Goal: Task Accomplishment & Management: Use online tool/utility

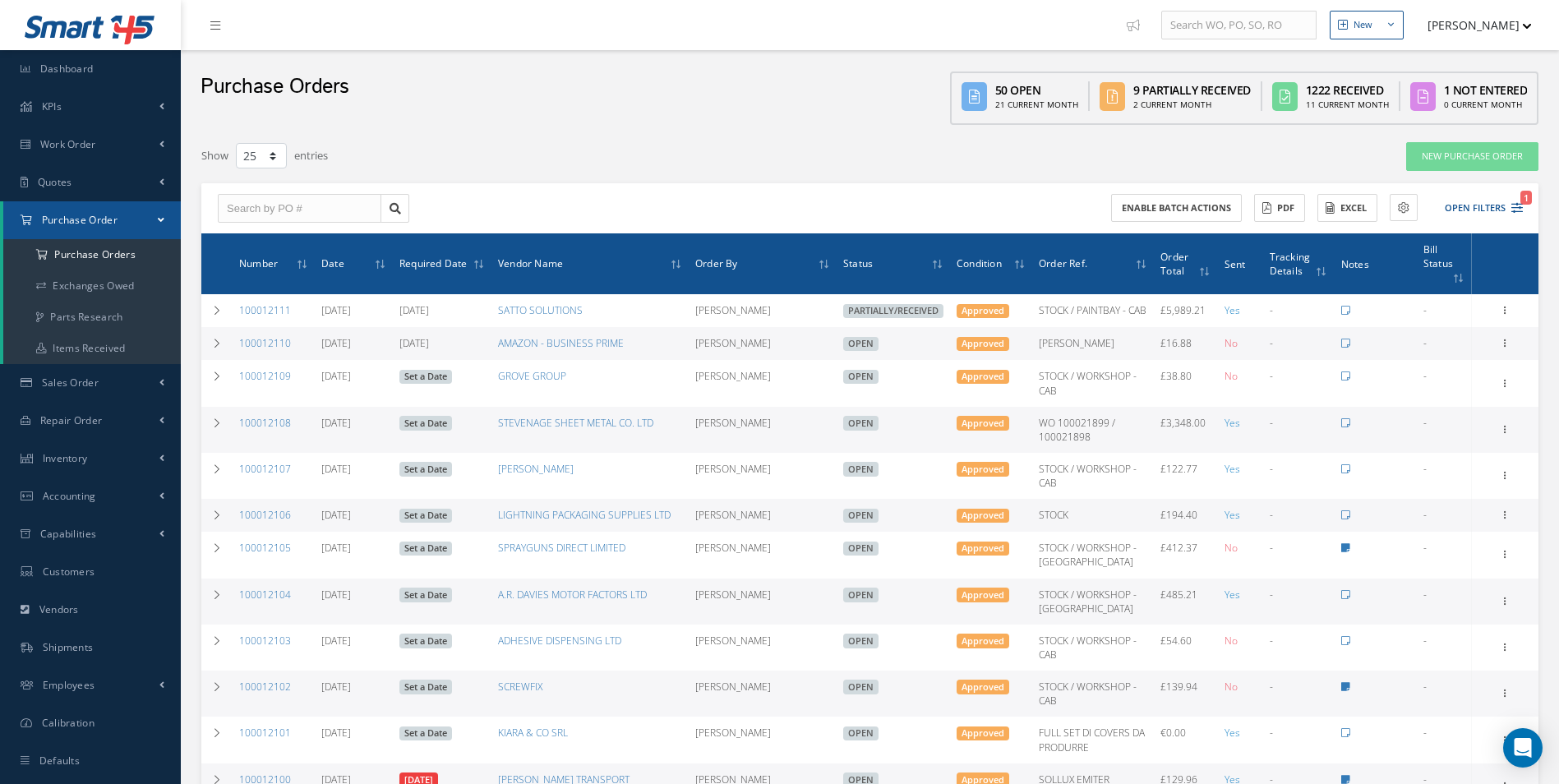
select select "25"
click at [303, 218] on input "text" at bounding box center [300, 208] width 164 height 30
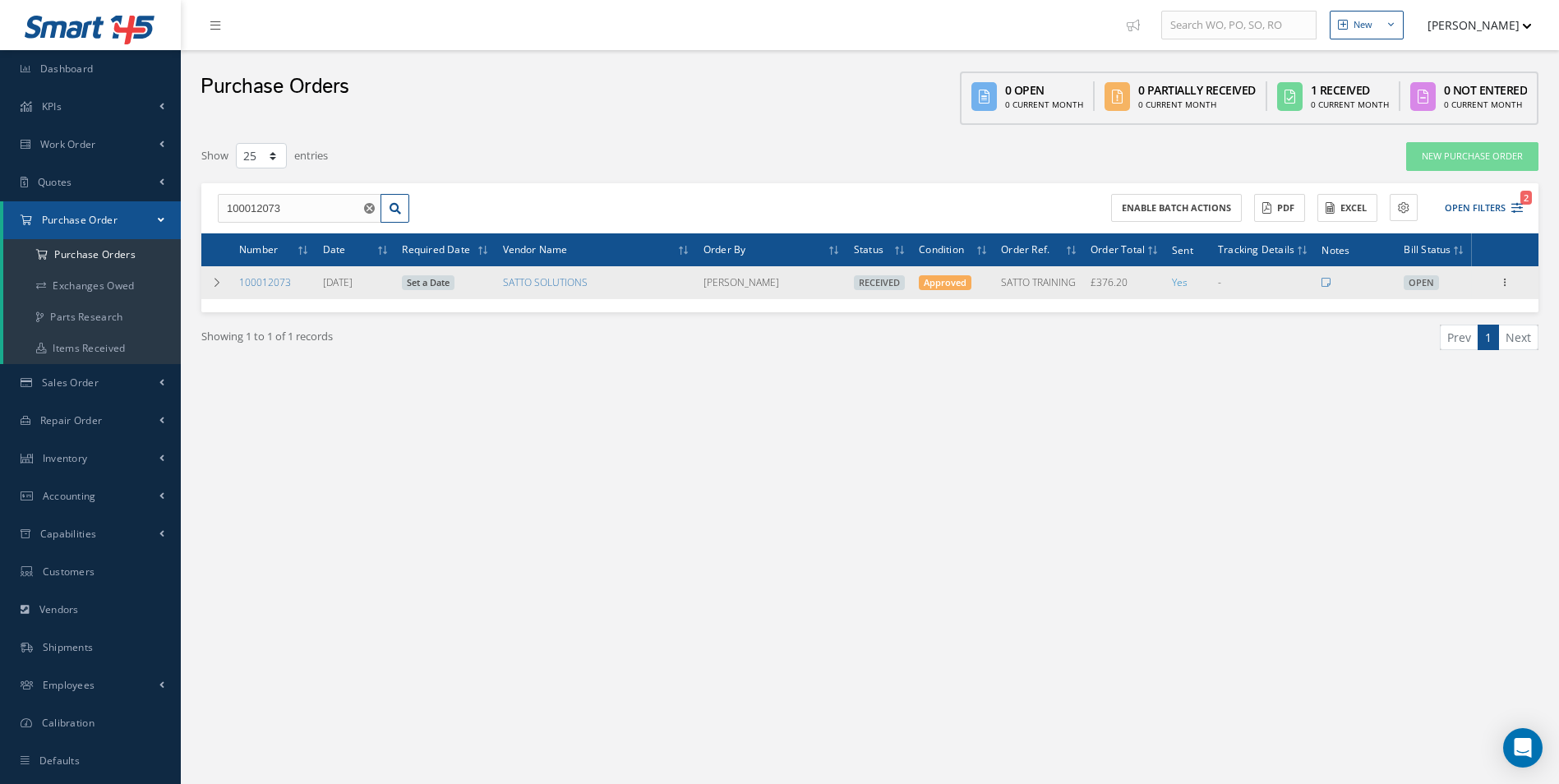
click at [1490, 279] on div "Receiving Details Show Edit Send By Email Email History Documents Print-Outs Pr…" at bounding box center [1505, 282] width 62 height 20
click at [1502, 283] on icon at bounding box center [1506, 281] width 16 height 14
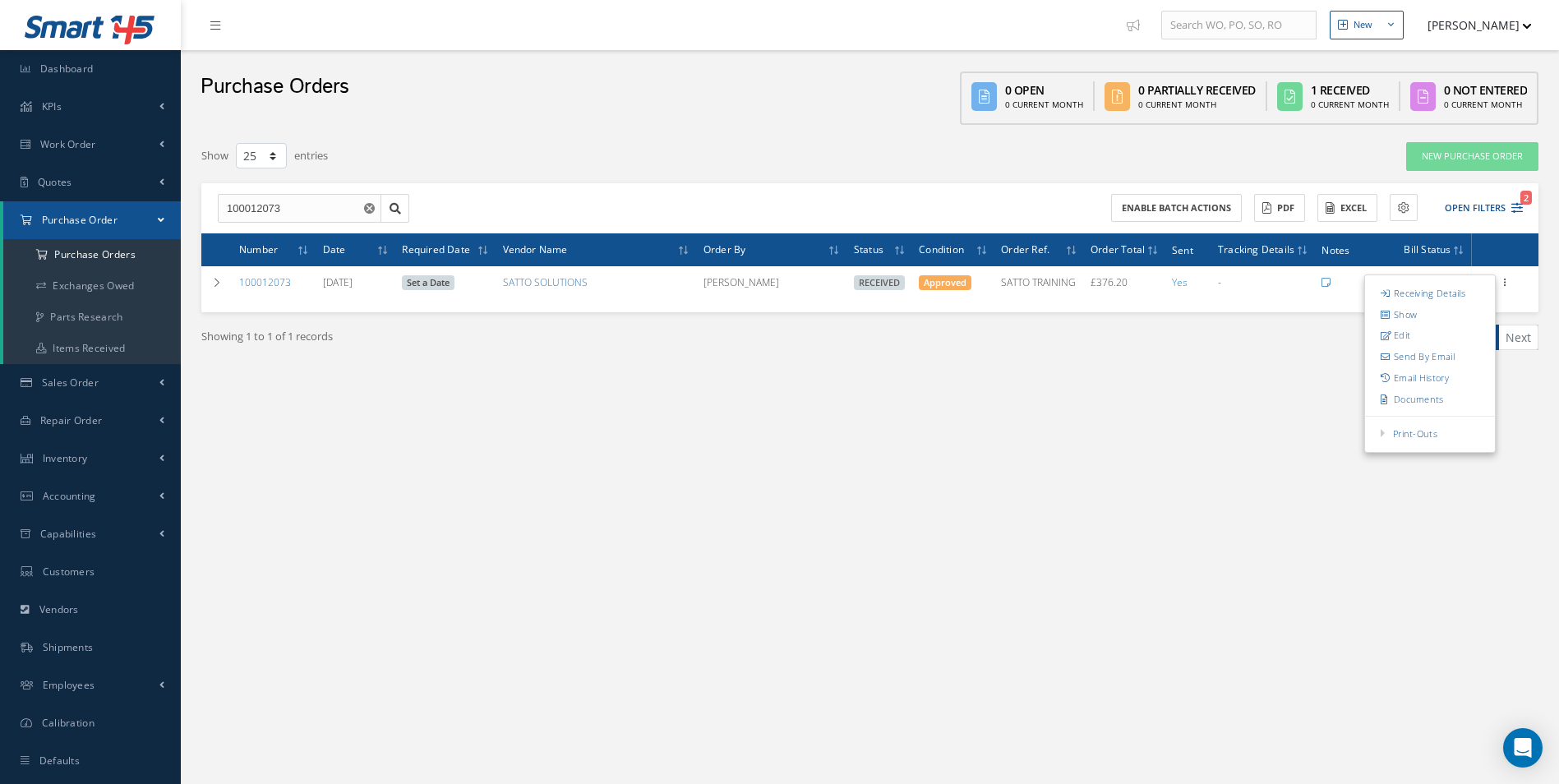
click at [876, 599] on div "New New Work Order New Purchase Order New Customer Quote New Sales Order New Re…" at bounding box center [870, 408] width 1378 height 817
drag, startPoint x: 316, startPoint y: 217, endPoint x: 14, endPoint y: 223, distance: 302.1
click at [37, 223] on div "Smart 145 Dashboard KPIs Work Order Accounting Work Order Work Order Work Order…" at bounding box center [780, 408] width 1559 height 817
type input "100012000"
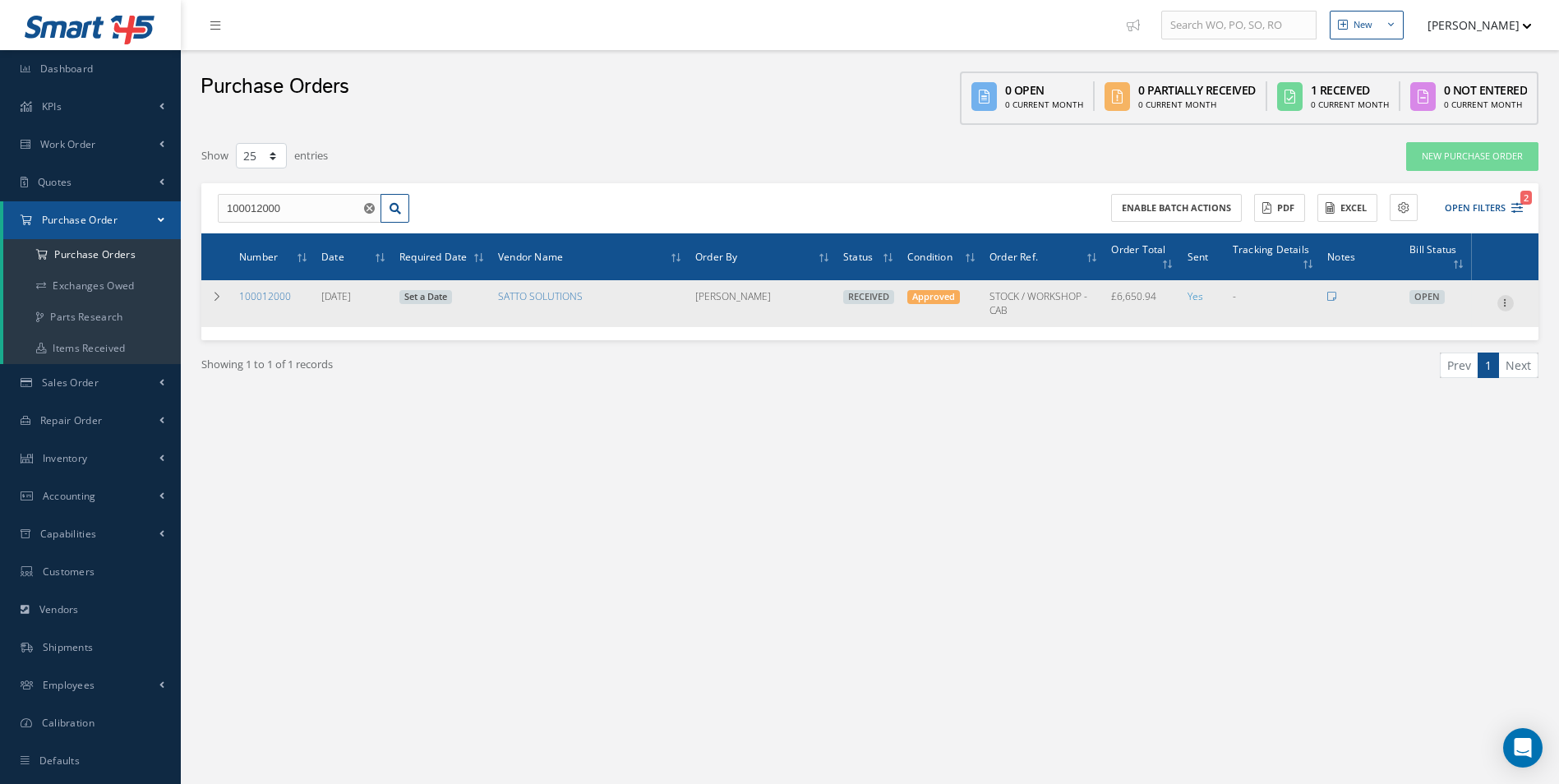
click at [1506, 308] on icon at bounding box center [1506, 301] width 16 height 14
click at [1437, 368] on link "Create Bill" at bounding box center [1429, 378] width 129 height 22
type input "1108.49"
type input "0.00"
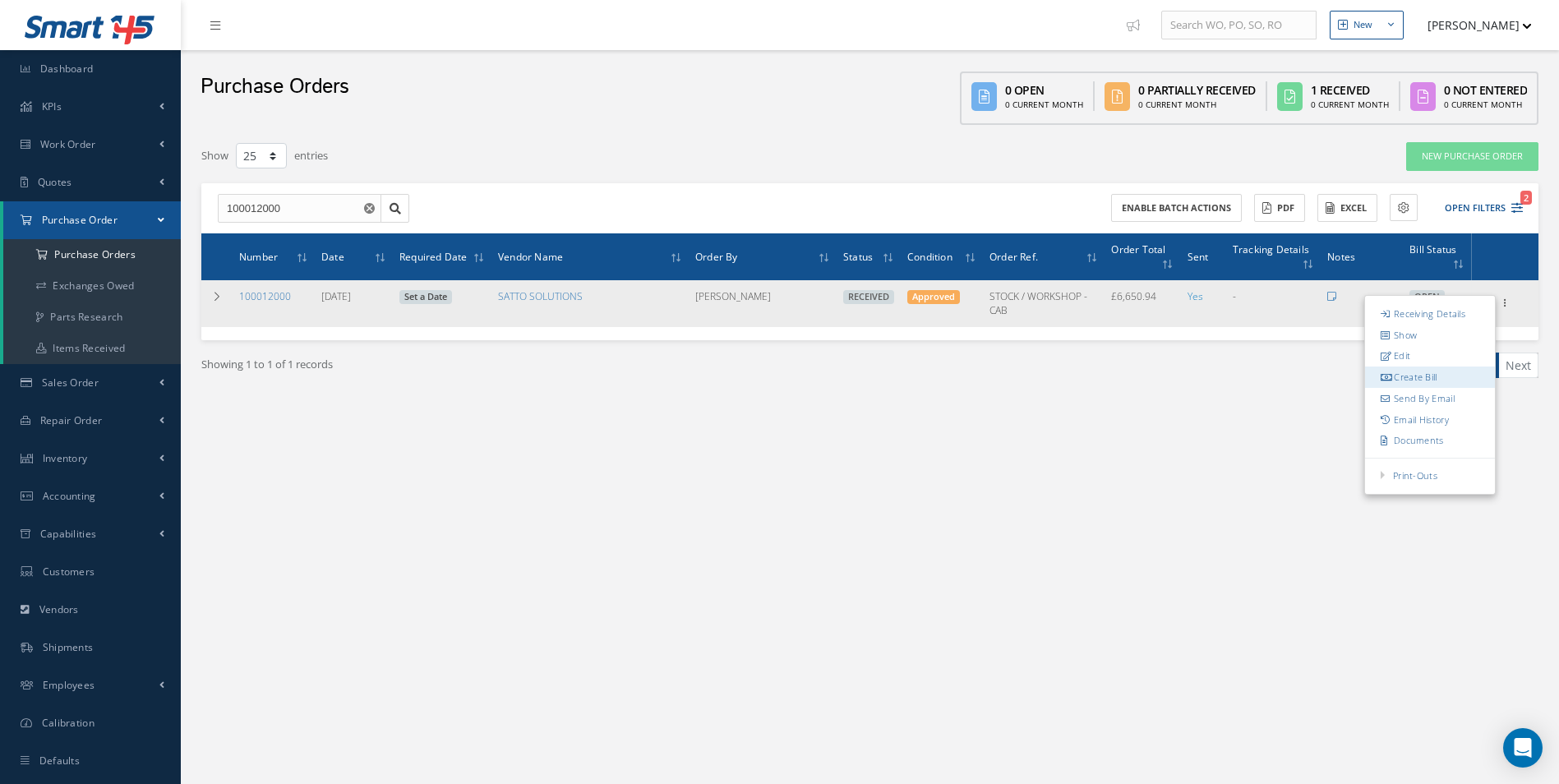
type input "0.00"
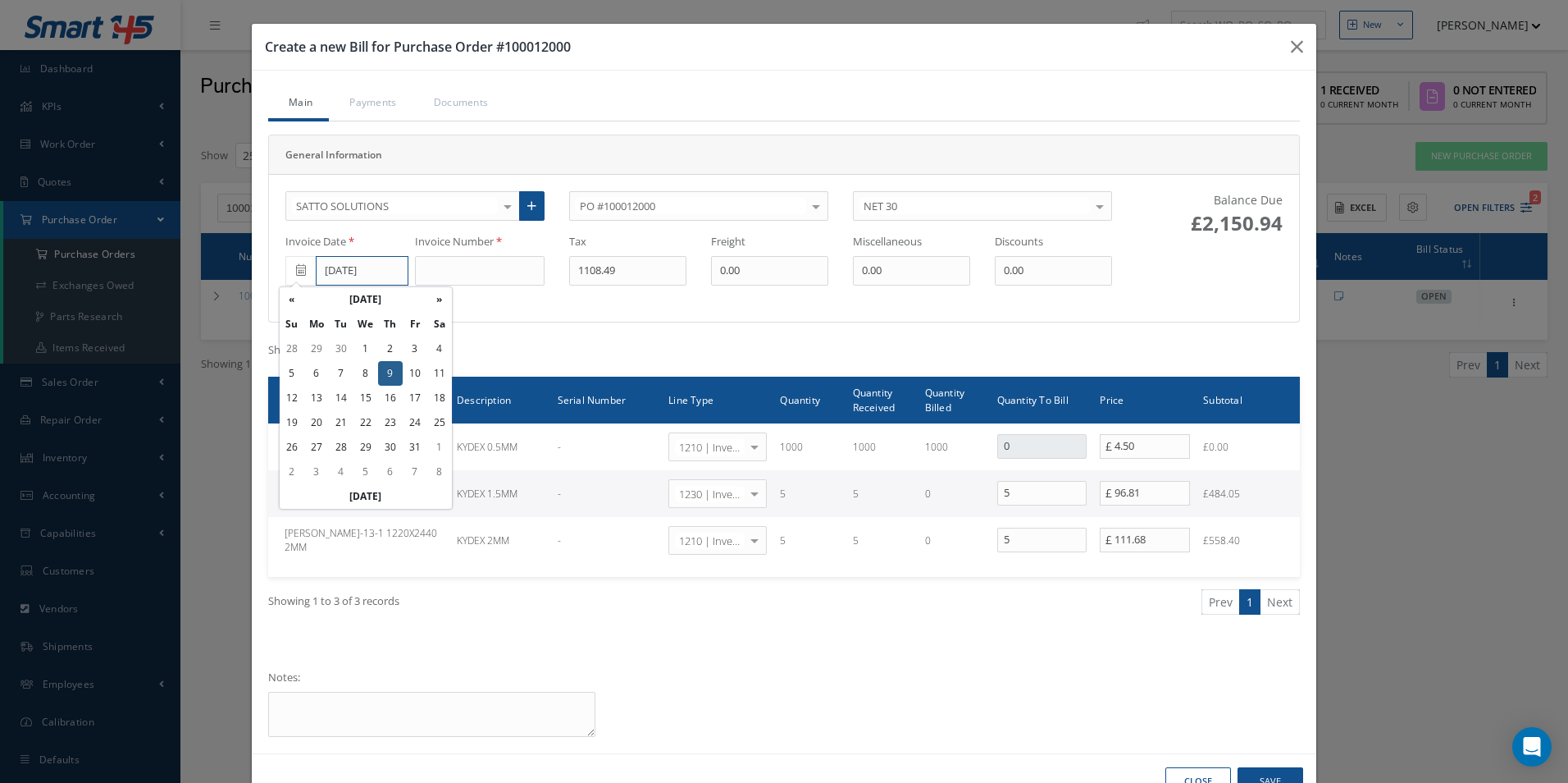
click at [368, 276] on input "[DATE]" at bounding box center [361, 270] width 93 height 30
click at [373, 371] on td "8" at bounding box center [365, 373] width 24 height 24
type input "[DATE]"
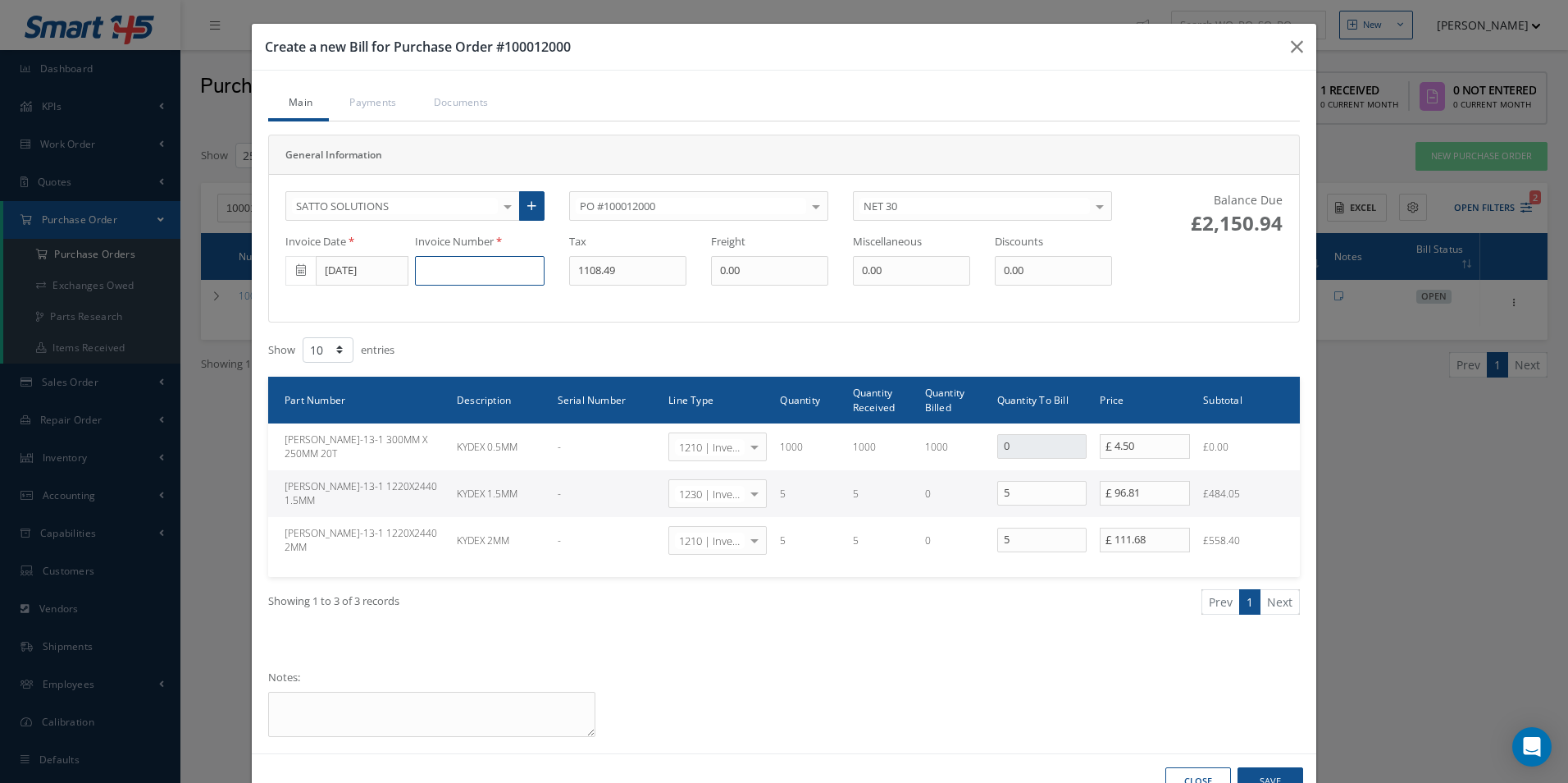
click at [455, 270] on input at bounding box center [479, 270] width 129 height 30
paste input "500002000"
type input "500002000"
type input "208.49"
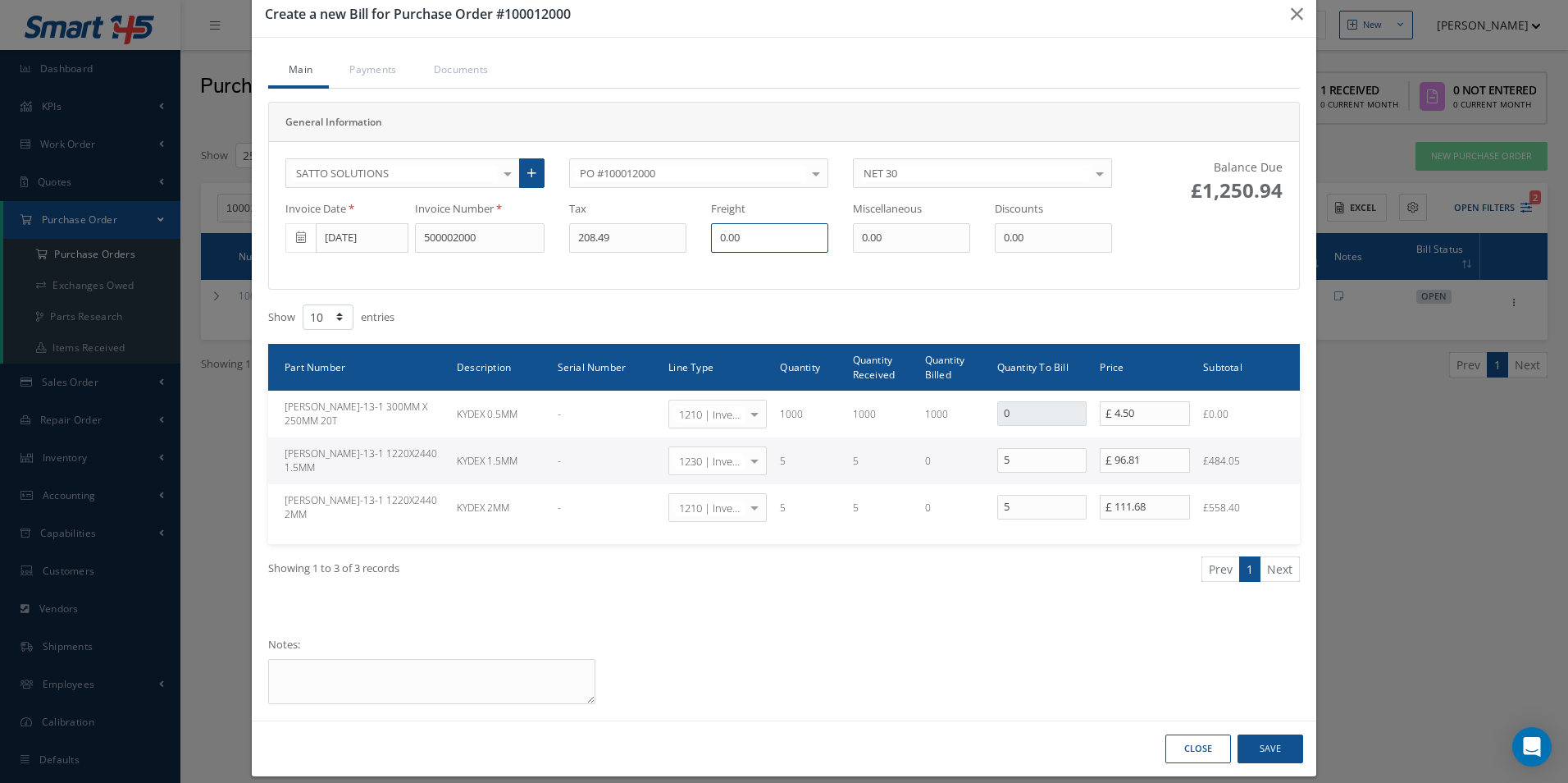
scroll to position [50, 0]
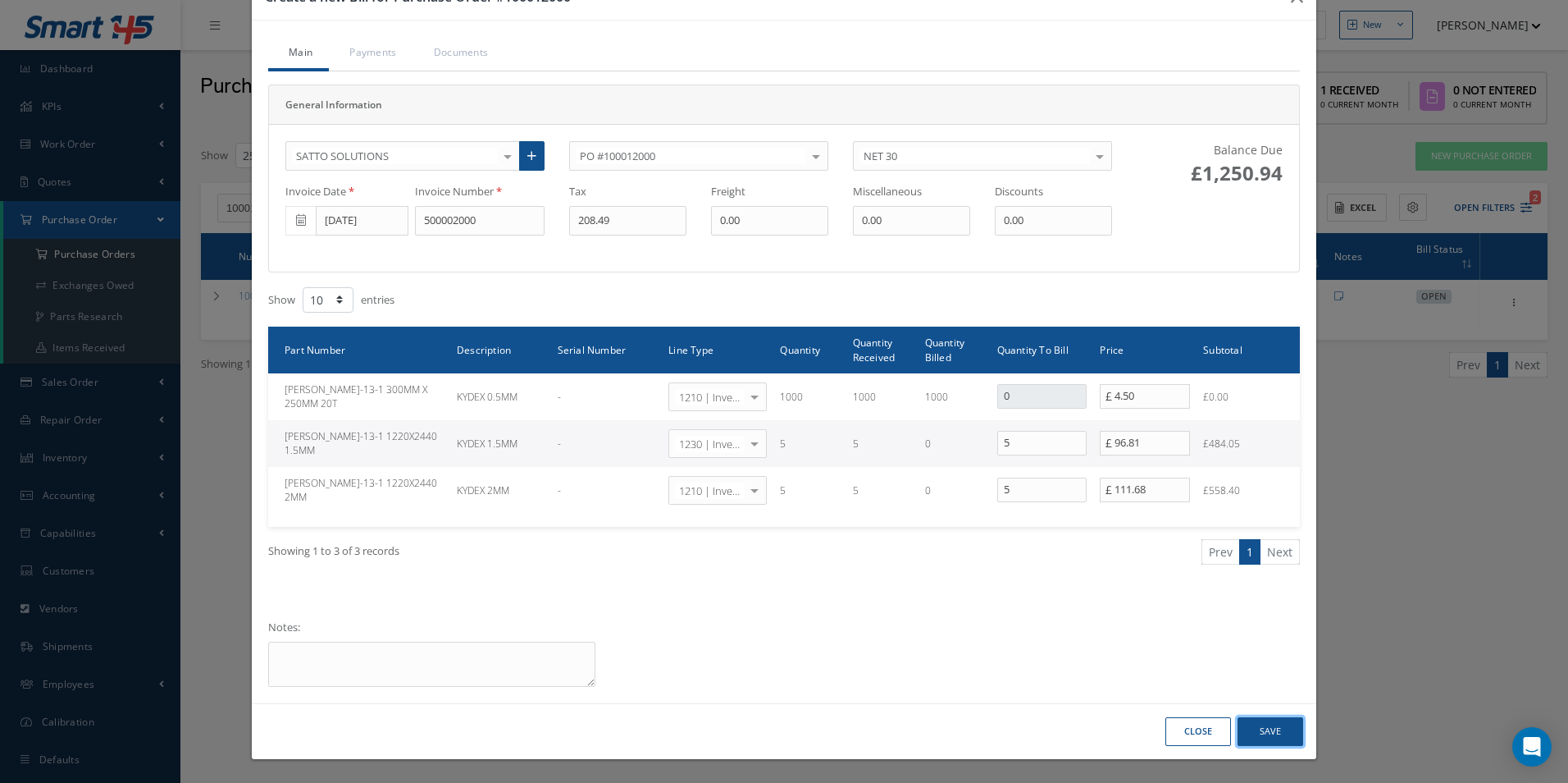
click at [1277, 730] on button "Save" at bounding box center [1270, 731] width 66 height 29
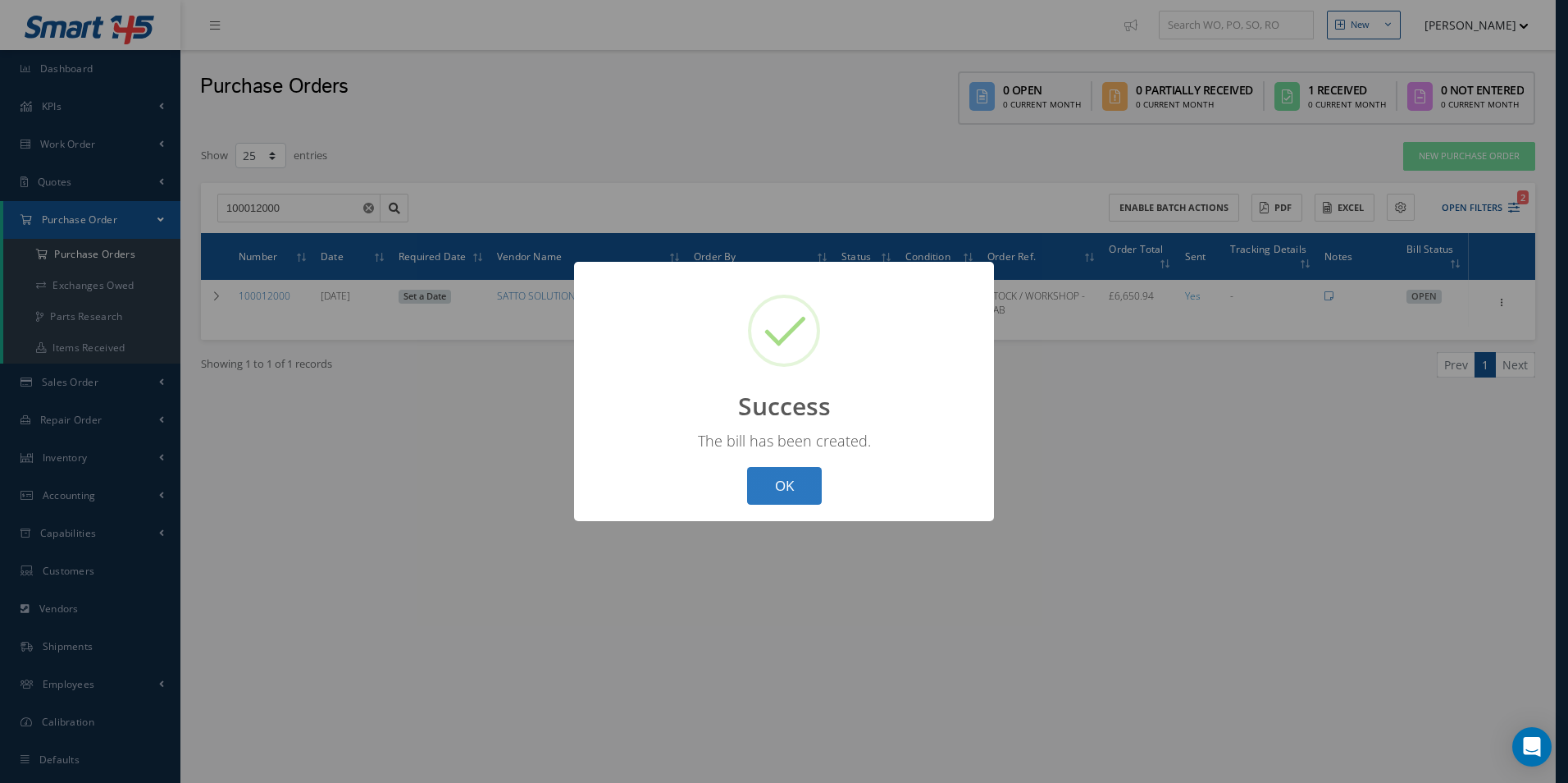
click at [800, 494] on button "OK" at bounding box center [784, 486] width 75 height 39
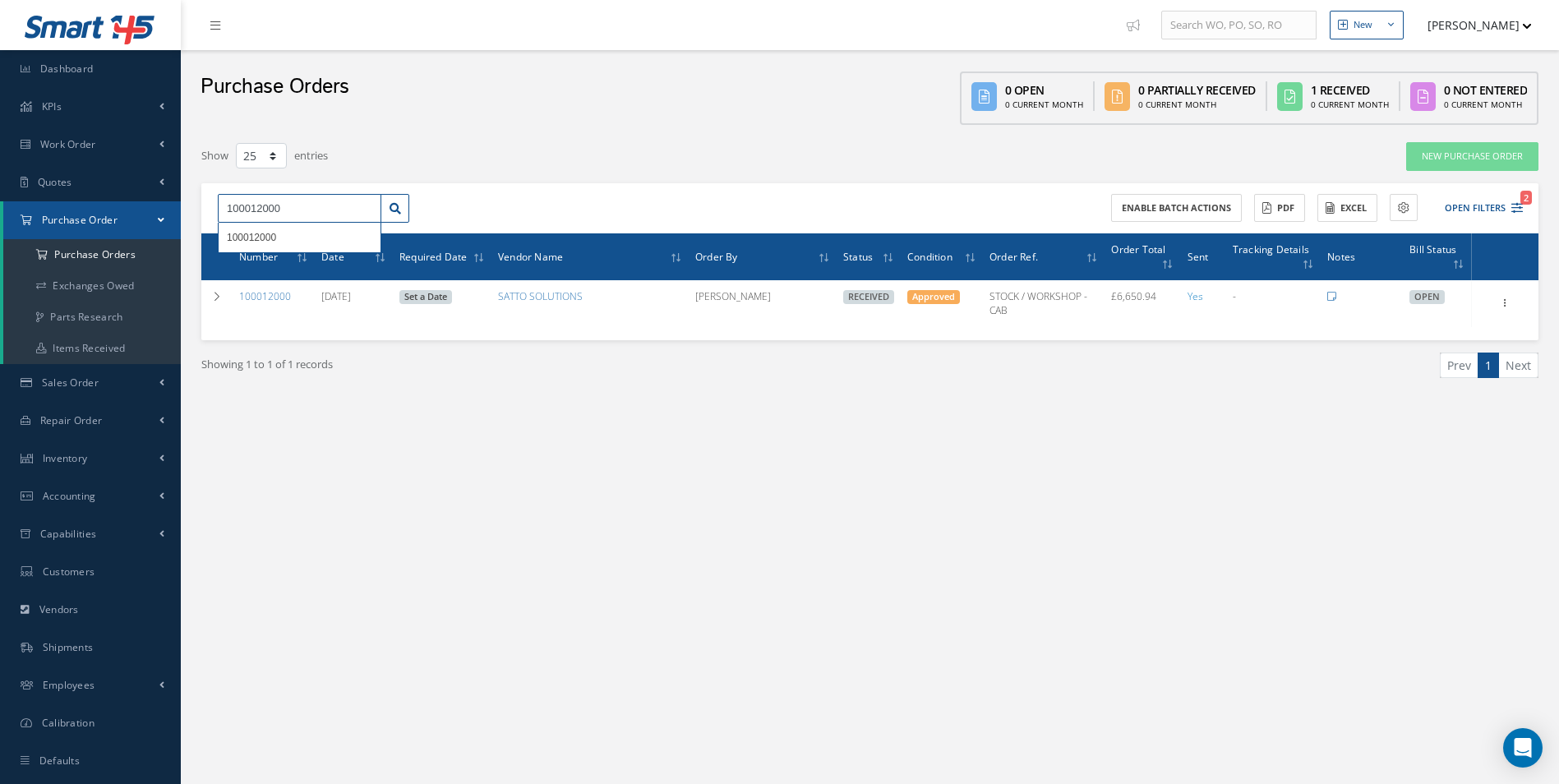
click at [320, 213] on input "100012000" at bounding box center [300, 208] width 164 height 30
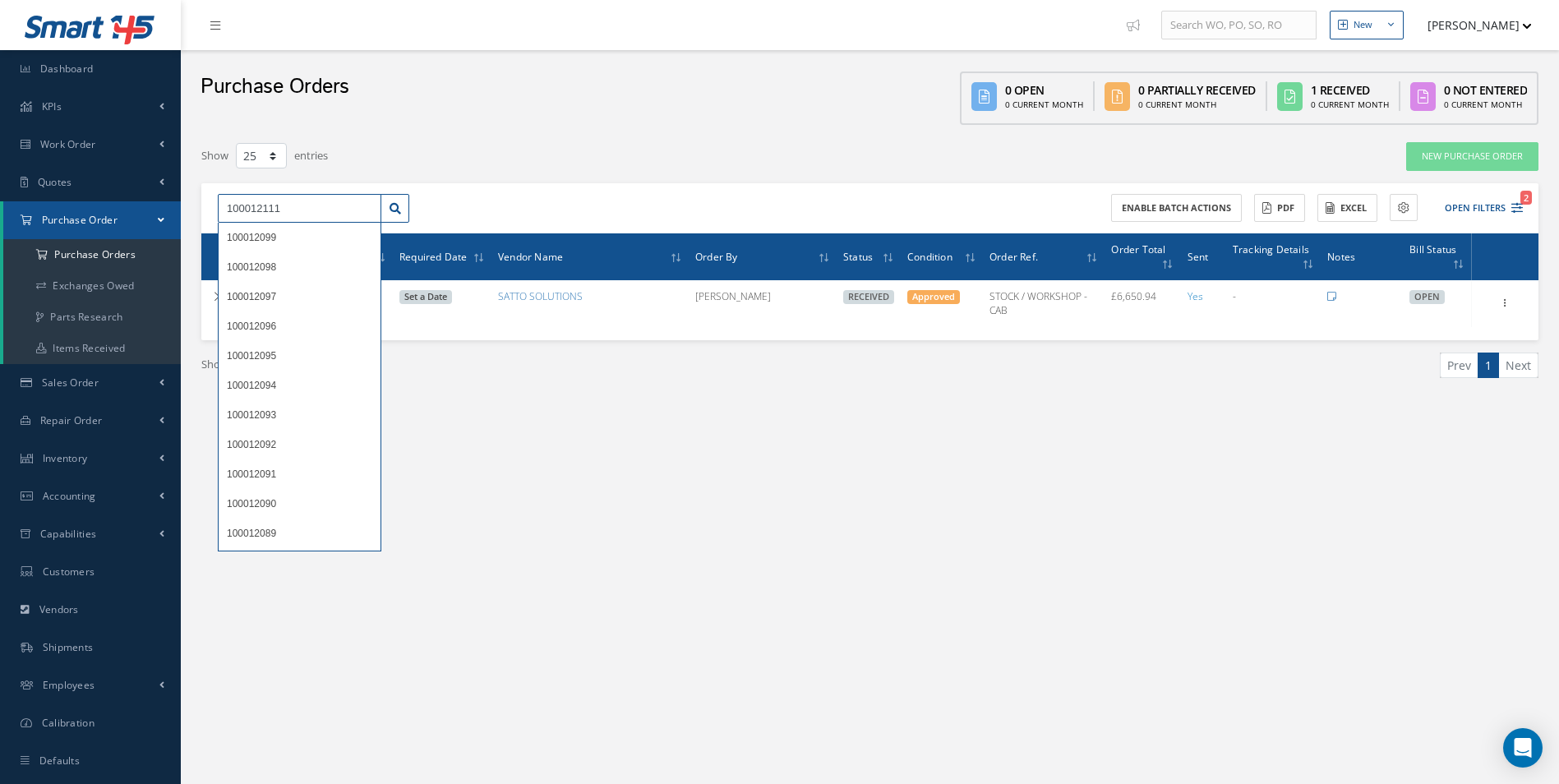
type input "100012111"
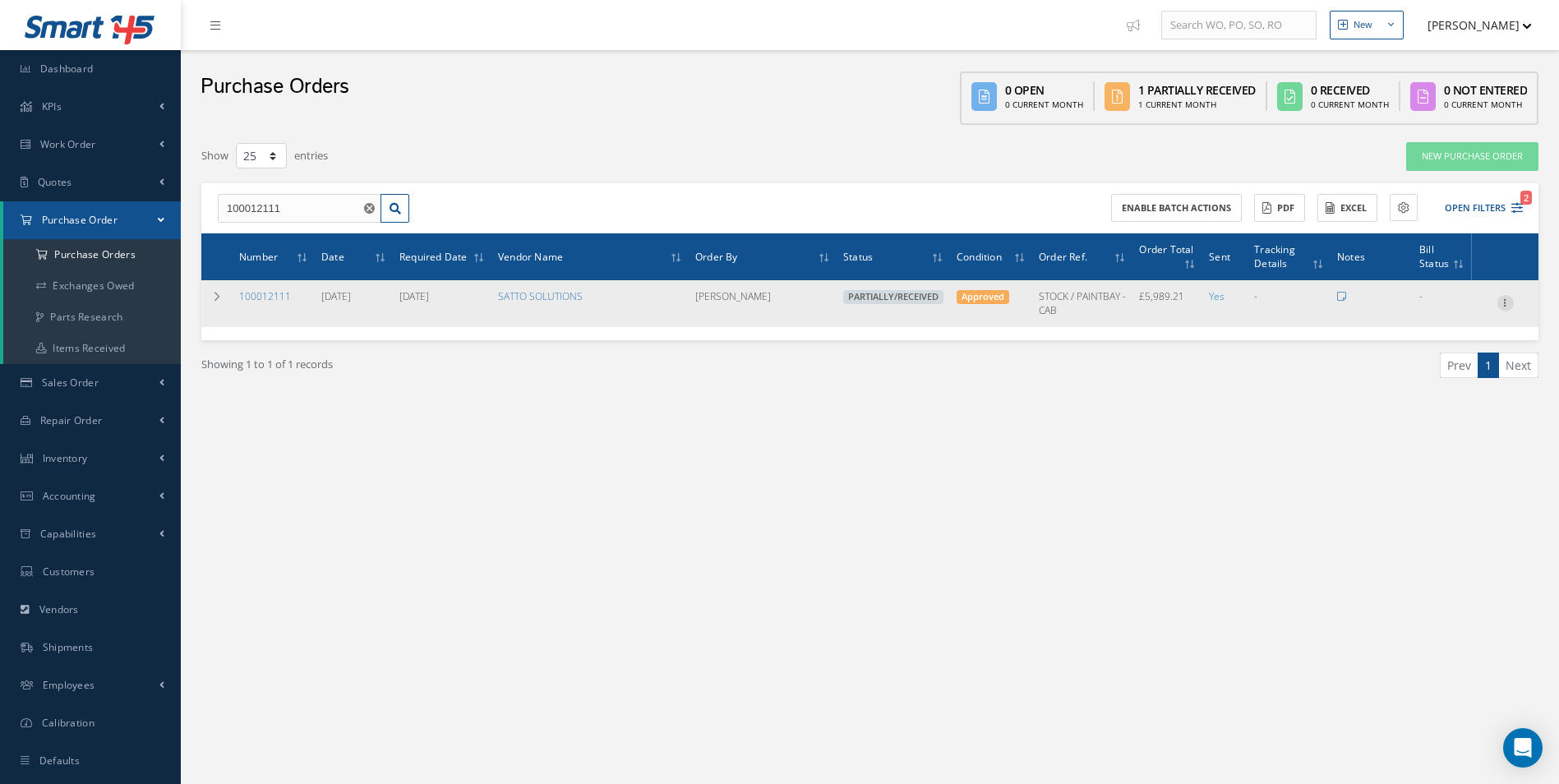
drag, startPoint x: 1498, startPoint y: 292, endPoint x: 1505, endPoint y: 302, distance: 12.2
click at [1503, 299] on td "Receive Show Edit Create Bill Send By Email Email History Documents Print-Outs …" at bounding box center [1505, 302] width 67 height 46
drag, startPoint x: 1506, startPoint y: 303, endPoint x: 1507, endPoint y: 312, distance: 9.1
click at [1506, 304] on icon at bounding box center [1506, 301] width 16 height 14
click at [1446, 373] on link "Create Bill" at bounding box center [1429, 378] width 129 height 22
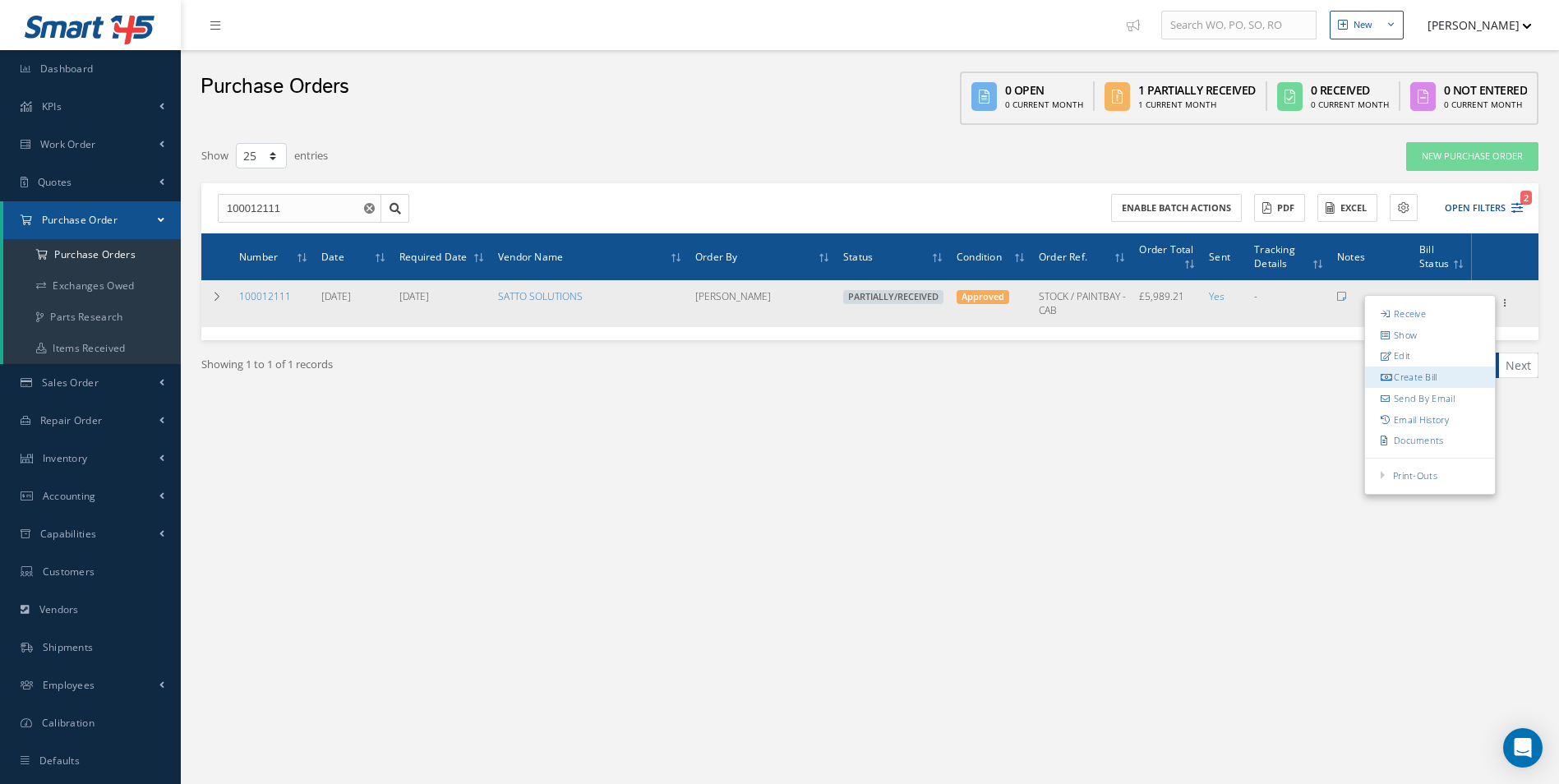
type input "998.20"
type input "0.00"
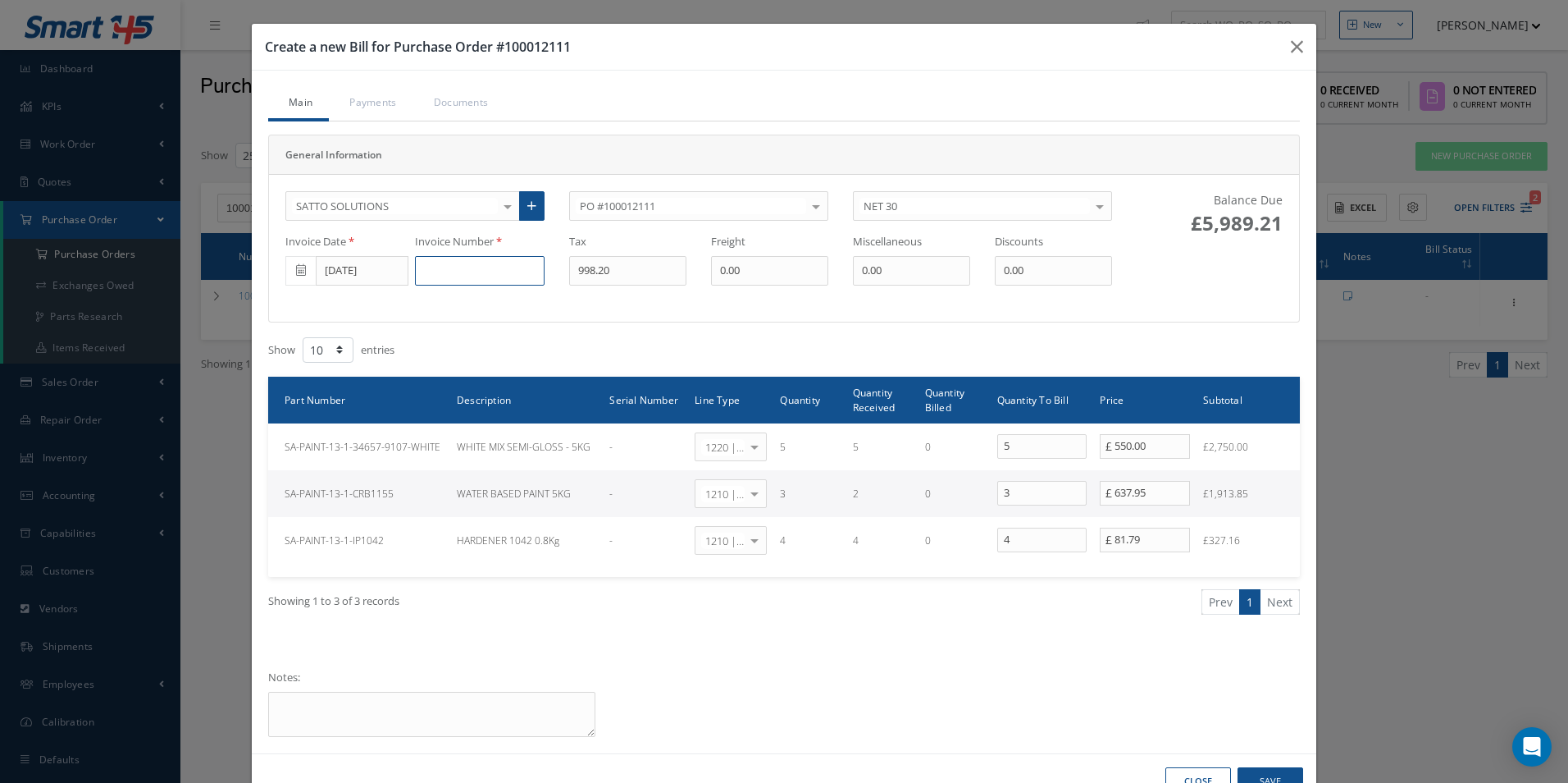
click at [506, 270] on input at bounding box center [479, 270] width 129 height 30
paste input "500002001"
type input "500002001"
type input "550"
click at [782, 495] on tr "SA-PAINT-13-1-CRB1155 WATER BASED PAINT 5KG - 1210 | Inventory - expendables Se…" at bounding box center [784, 494] width 1032 height 47
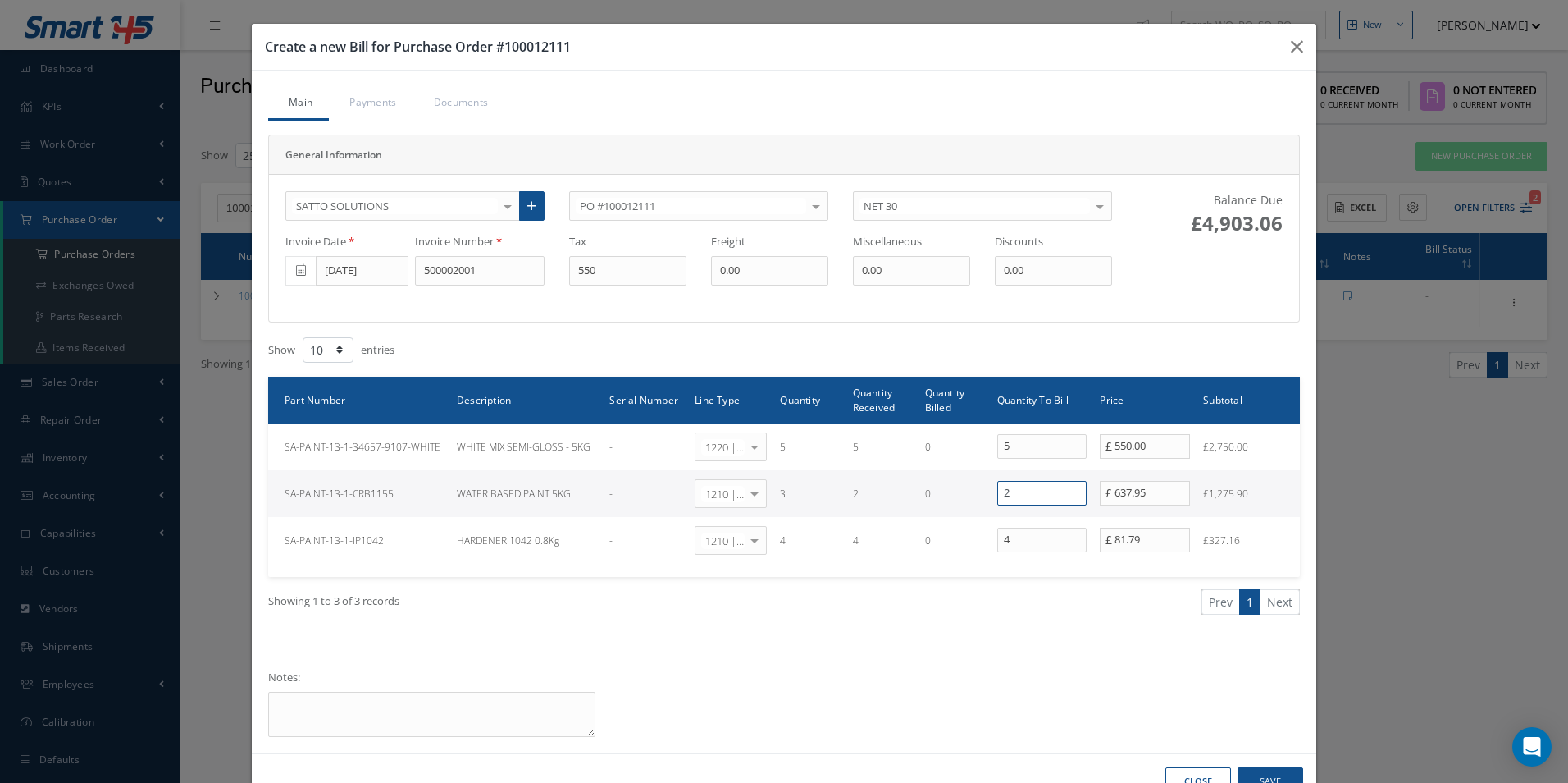
drag, startPoint x: 1059, startPoint y: 495, endPoint x: 852, endPoint y: 494, distance: 207.0
click at [852, 494] on tr "SA-PAINT-13-1-CRB1155 WATER BASED PAINT 5KG - 1210 | Inventory - expendables Se…" at bounding box center [784, 494] width 1032 height 47
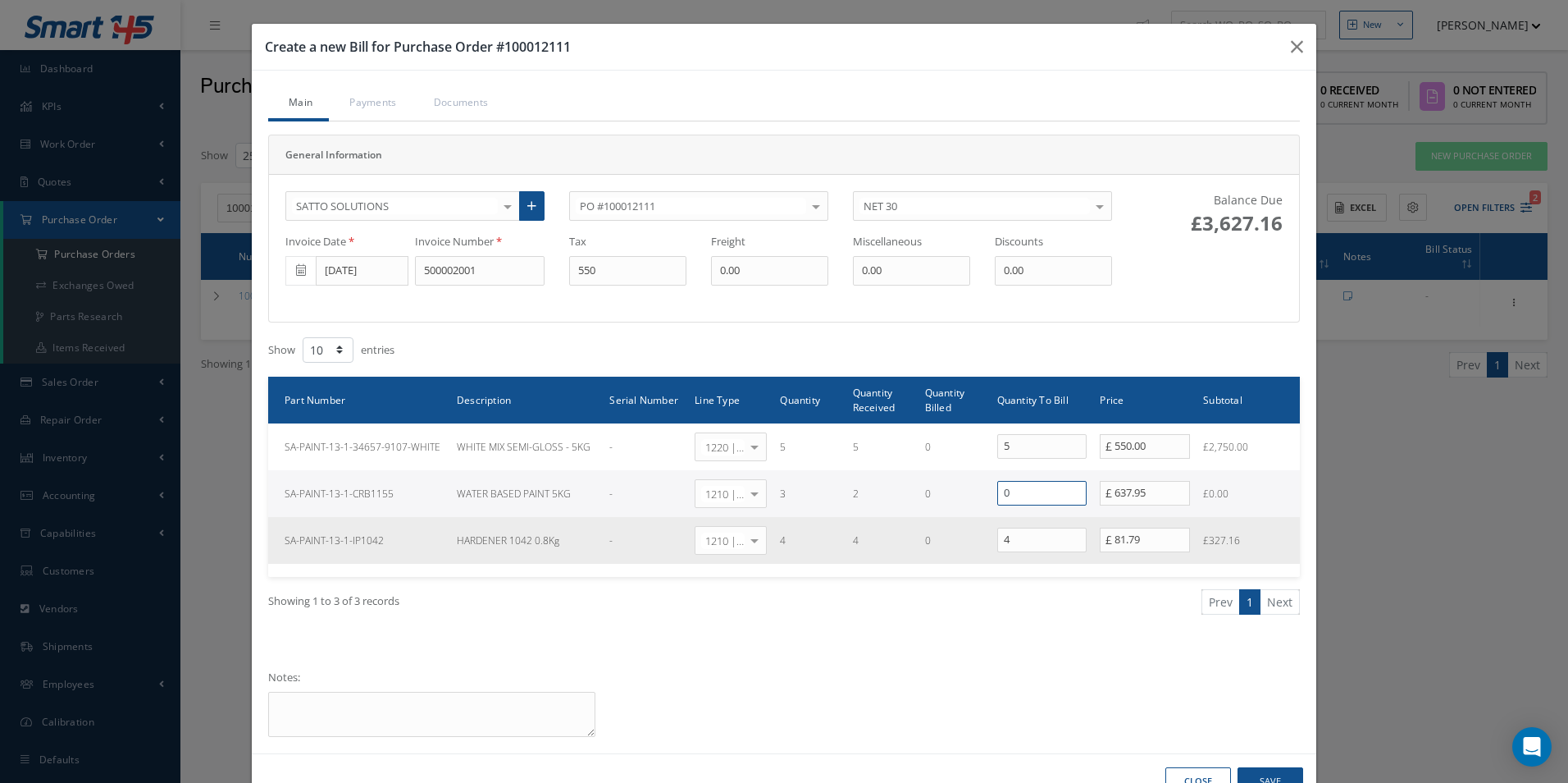
type input "0"
click at [776, 545] on tr "SA-PAINT-13-1-IP1042 [PERSON_NAME] 1042 0.8Kg - 1210 | Inventory - expendables …" at bounding box center [784, 541] width 1032 height 47
drag, startPoint x: 999, startPoint y: 540, endPoint x: 1026, endPoint y: 533, distance: 27.9
click at [1014, 537] on input "4" at bounding box center [1043, 540] width 90 height 24
click at [1026, 532] on input "4" at bounding box center [1043, 540] width 90 height 24
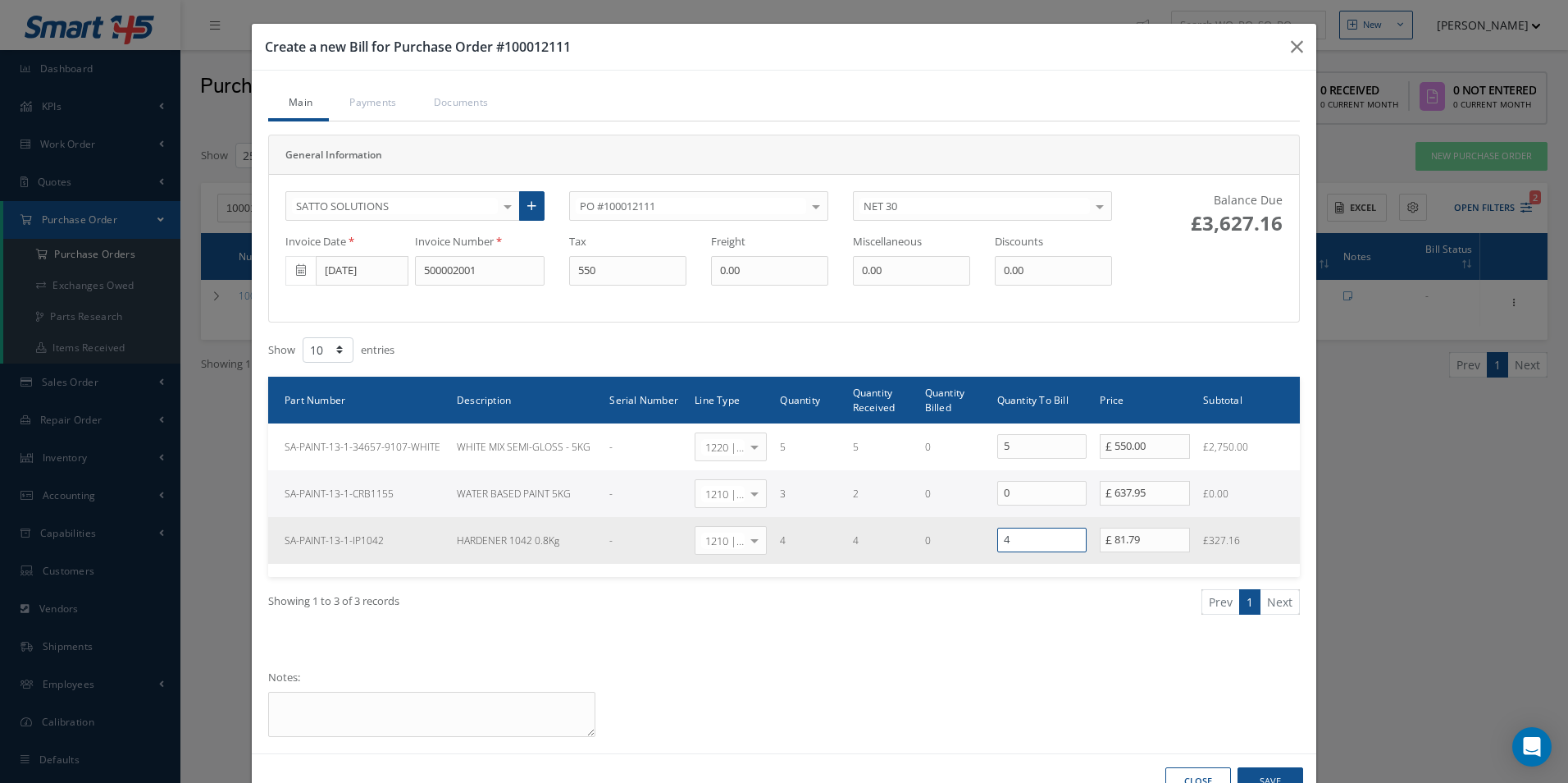
drag, startPoint x: 1026, startPoint y: 532, endPoint x: 900, endPoint y: 537, distance: 126.1
click at [900, 537] on tr "SA-PAINT-13-1-IP1042 [PERSON_NAME] 1042 0.8Kg - 1210 | Inventory - expendables …" at bounding box center [784, 541] width 1032 height 47
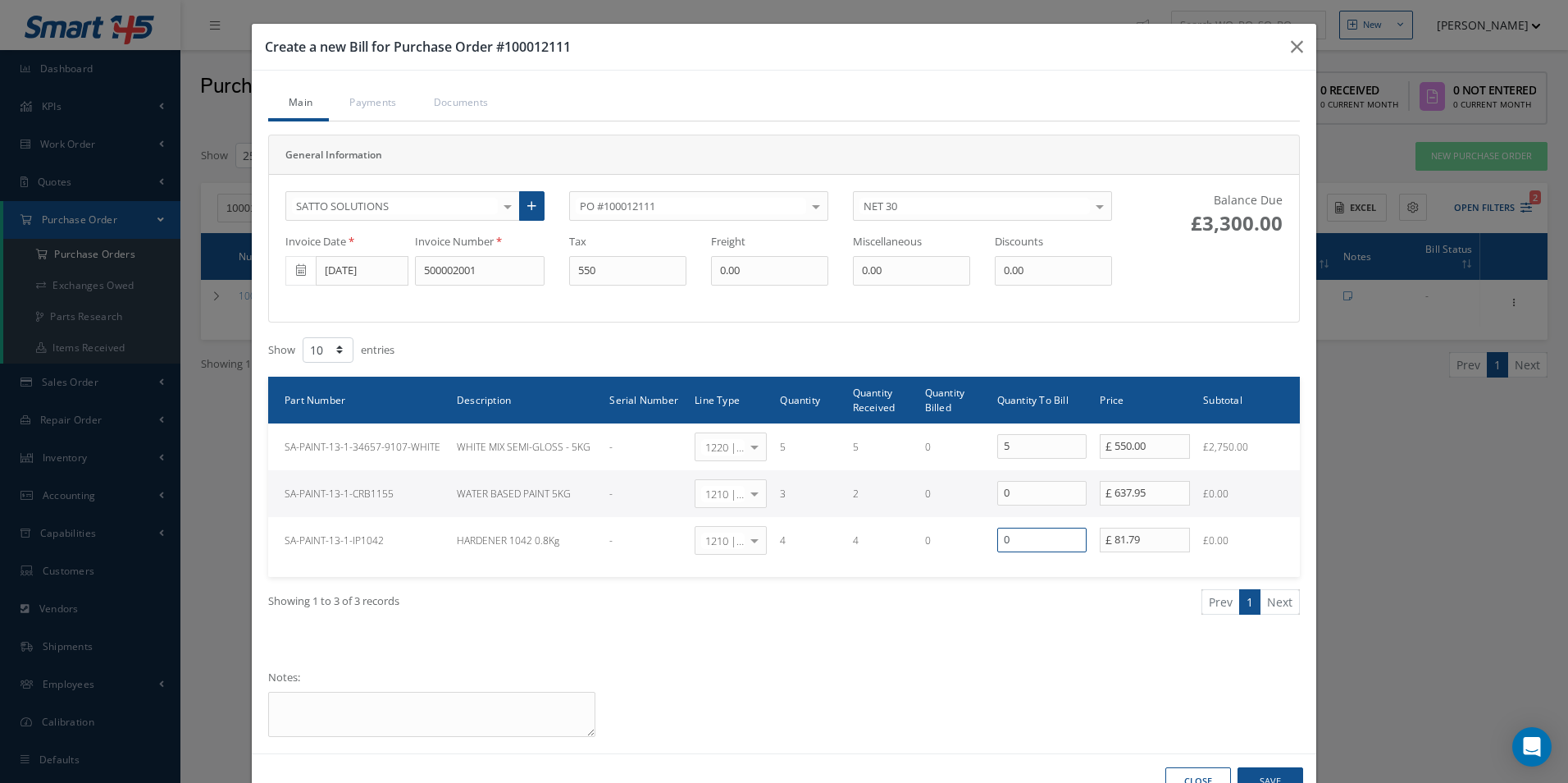
type input "0"
click at [1272, 776] on button "Save" at bounding box center [1270, 782] width 66 height 29
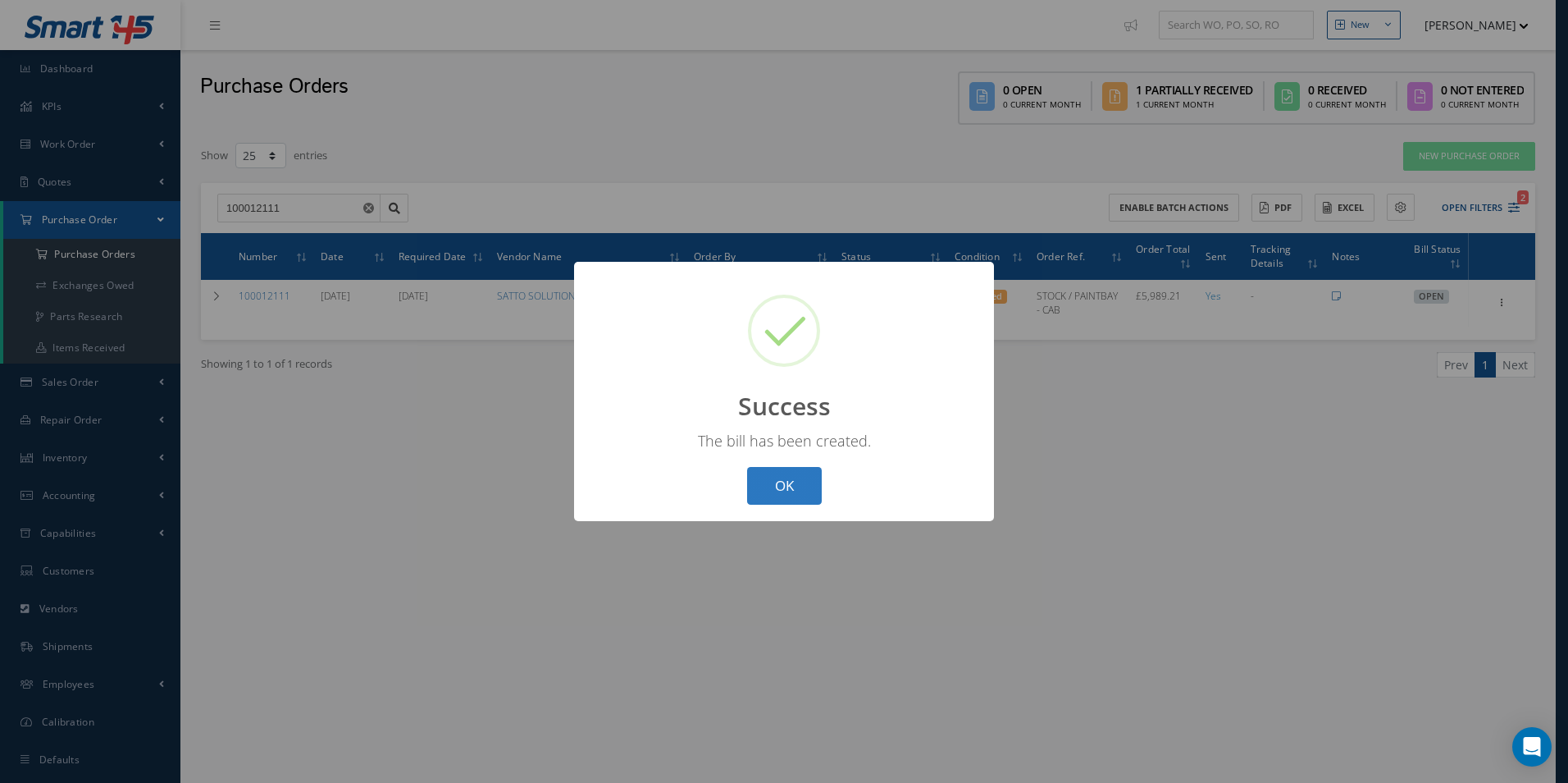
click at [789, 479] on button "OK" at bounding box center [784, 486] width 75 height 39
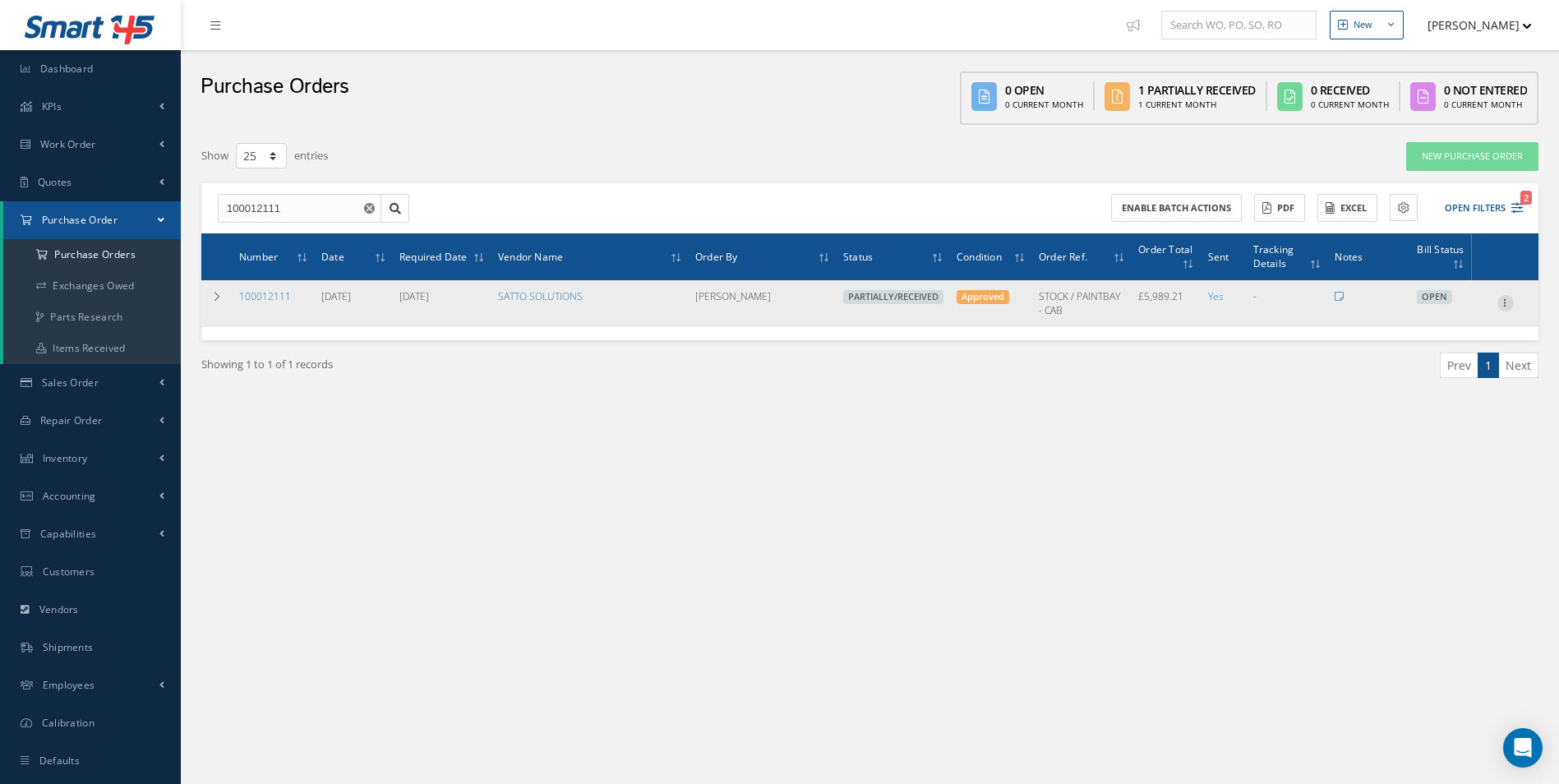
click at [1506, 307] on icon at bounding box center [1506, 301] width 16 height 14
click at [1442, 370] on link "Create Bill" at bounding box center [1429, 378] width 129 height 22
type input "998.20"
type input "0.00"
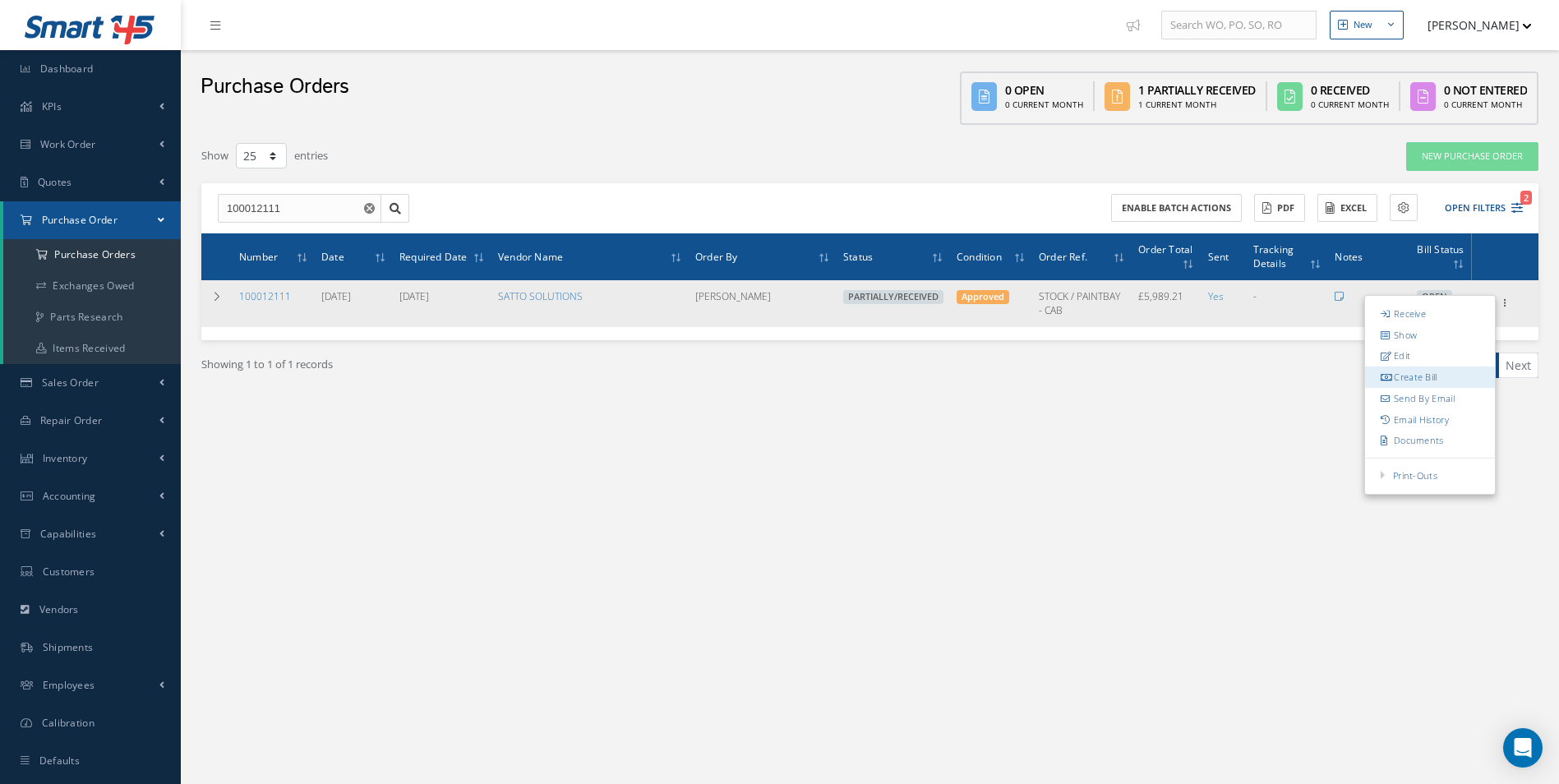
type input "0.00"
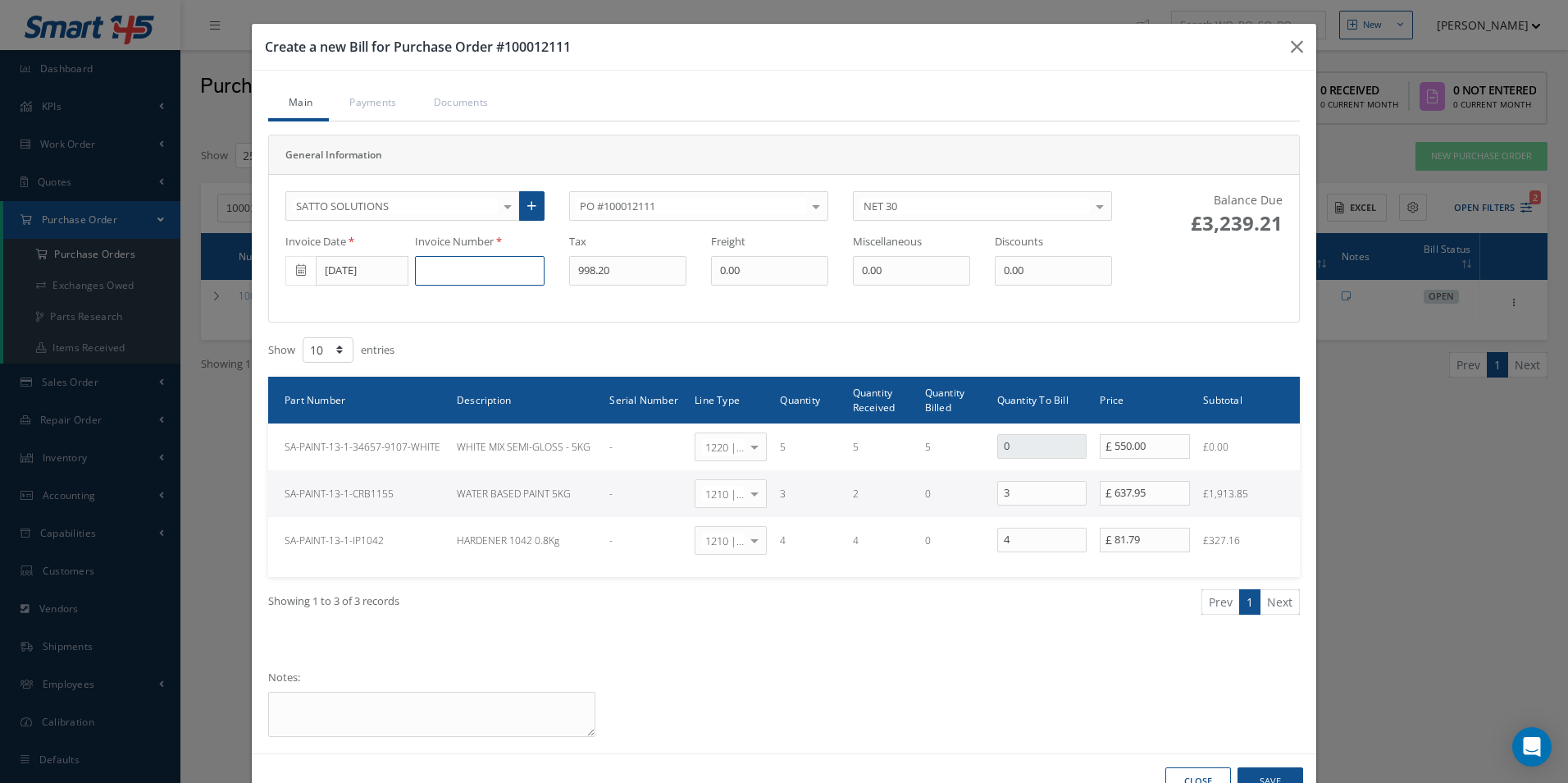
click at [471, 268] on input at bounding box center [479, 270] width 129 height 30
paste input "500002002"
type input "500002002"
type input "320.61"
drag, startPoint x: 874, startPoint y: 503, endPoint x: 777, endPoint y: 413, distance: 132.3
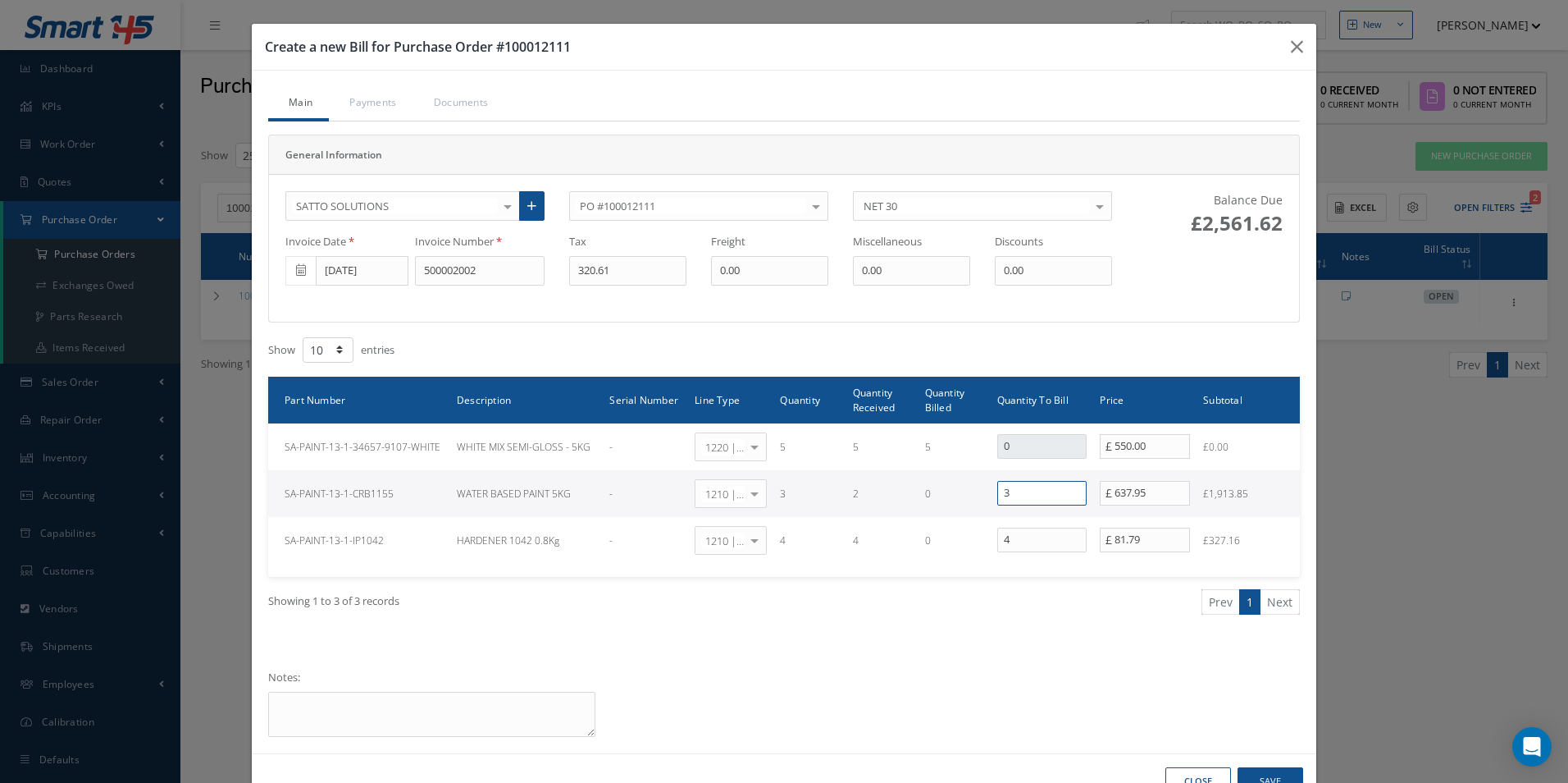
click at [817, 493] on tr "SA-PAINT-13-1-CRB1155 WATER BASED PAINT 5KG - 1210 | Inventory - expendables Se…" at bounding box center [784, 494] width 1032 height 47
type input "2"
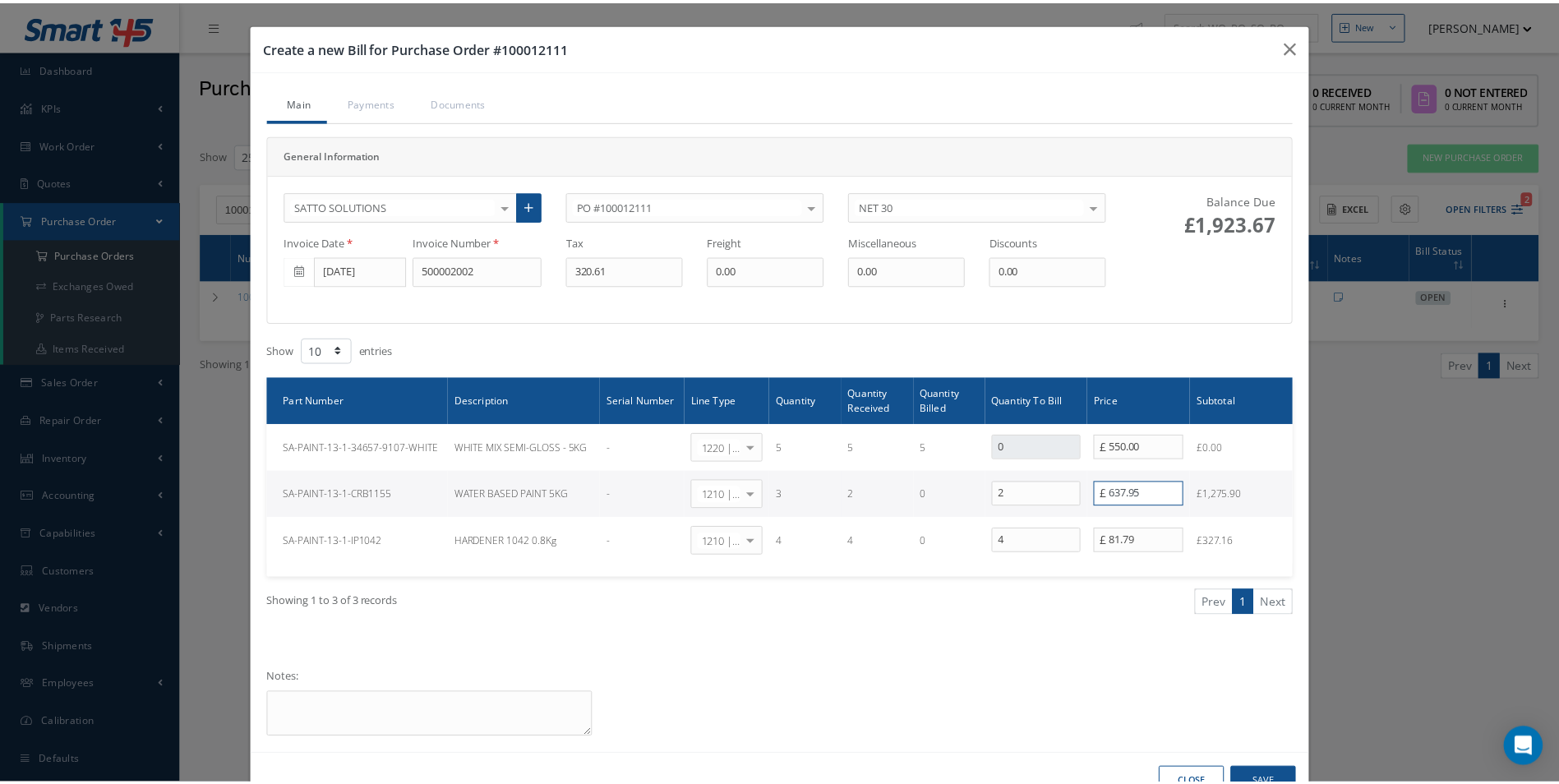
scroll to position [50, 0]
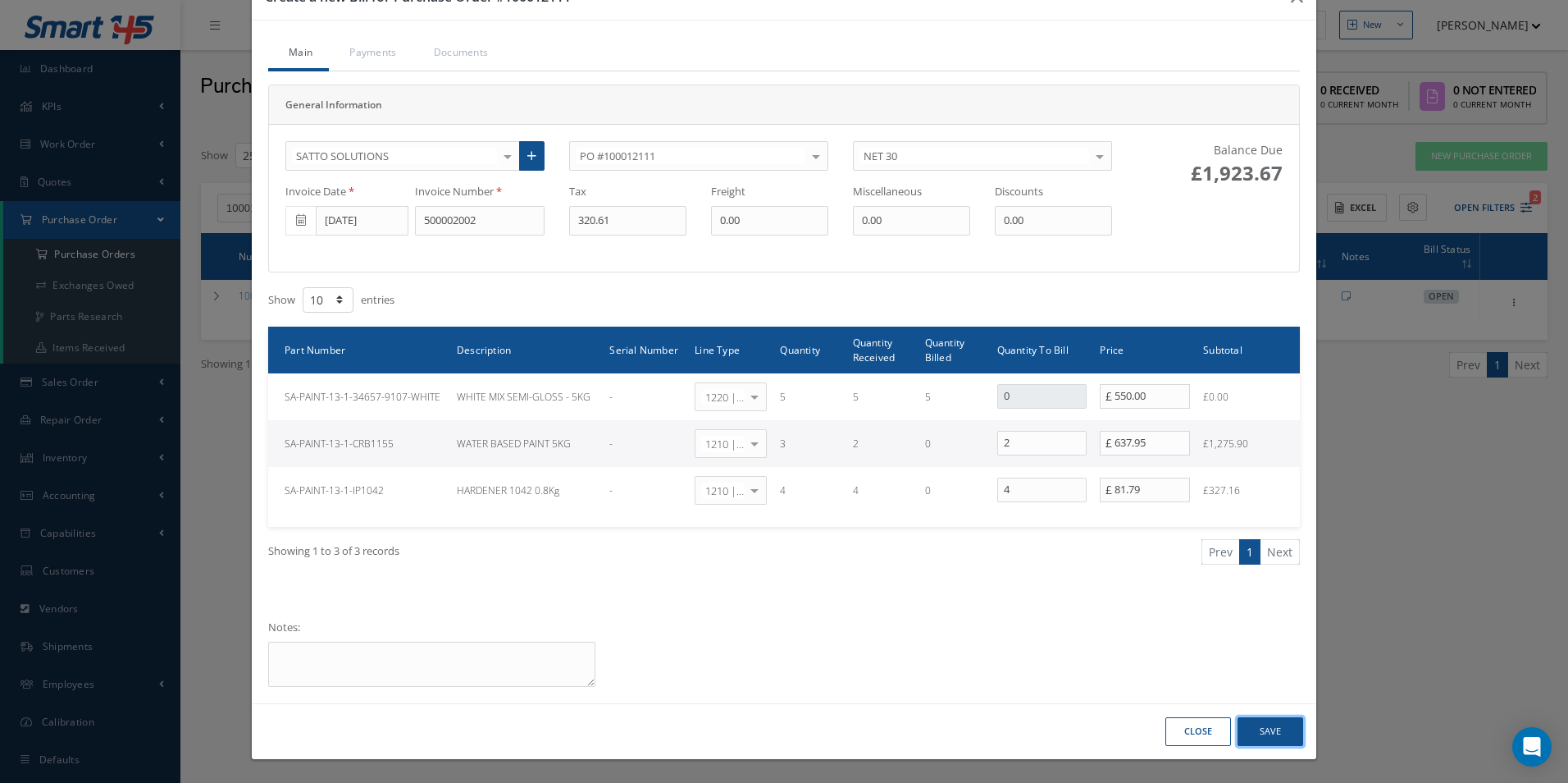
click at [1253, 726] on button "Save" at bounding box center [1270, 731] width 66 height 29
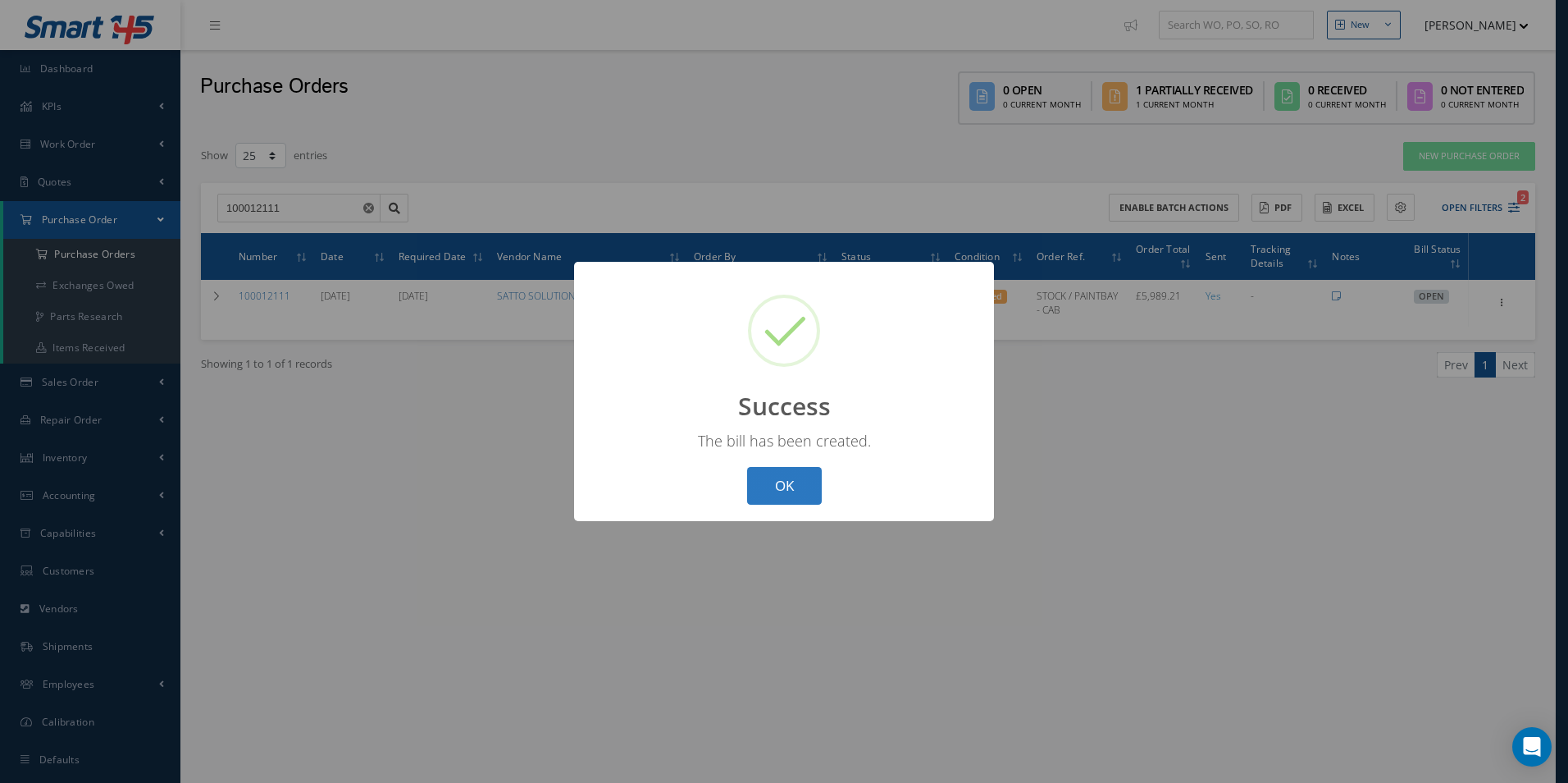
click at [799, 483] on button "OK" at bounding box center [784, 486] width 75 height 39
